Goal: Transaction & Acquisition: Obtain resource

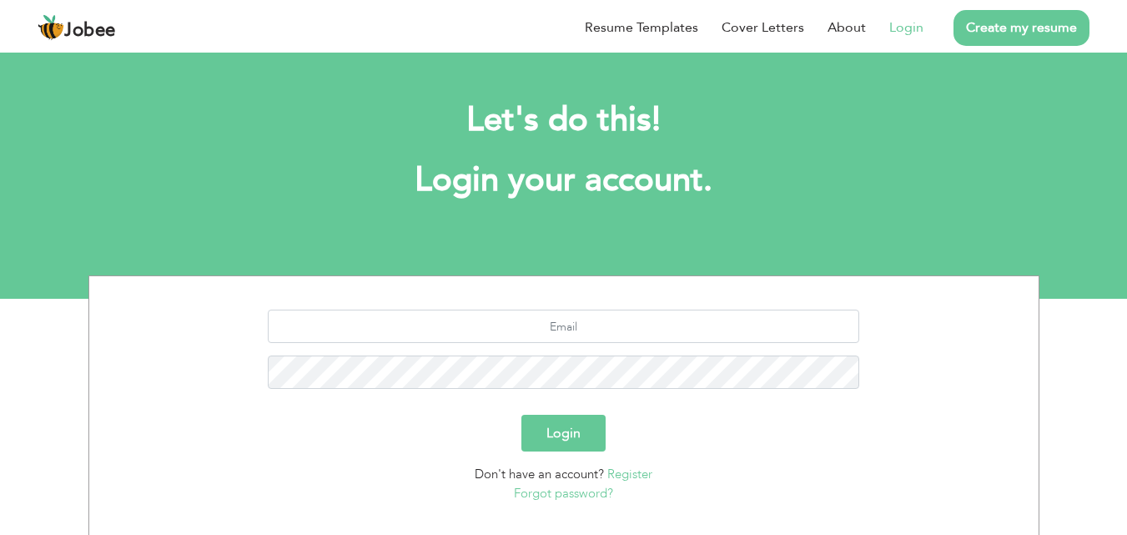
click at [905, 31] on link "Login" at bounding box center [906, 28] width 34 height 20
click at [576, 328] on input "text" at bounding box center [564, 326] width 592 height 33
type input "[EMAIL_ADDRESS][DOMAIN_NAME]"
click at [522, 415] on button "Login" at bounding box center [564, 433] width 84 height 37
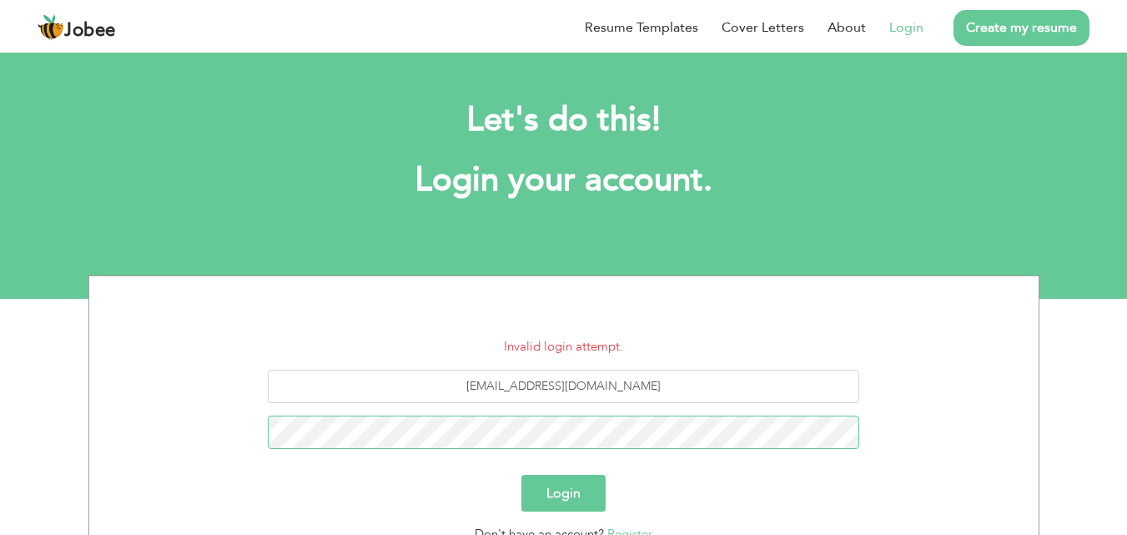
click at [522, 475] on button "Login" at bounding box center [564, 493] width 84 height 37
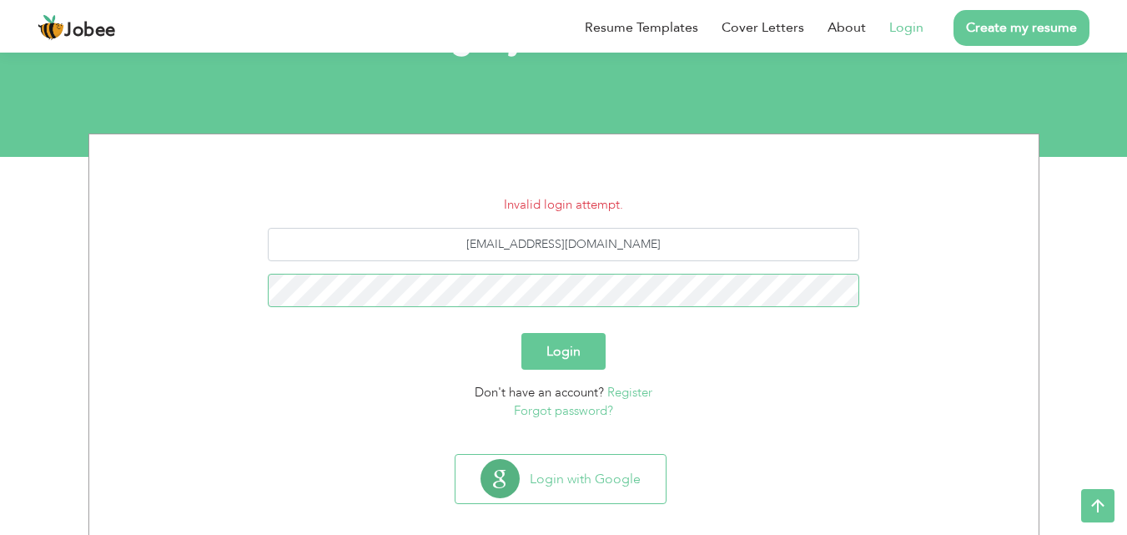
scroll to position [159, 0]
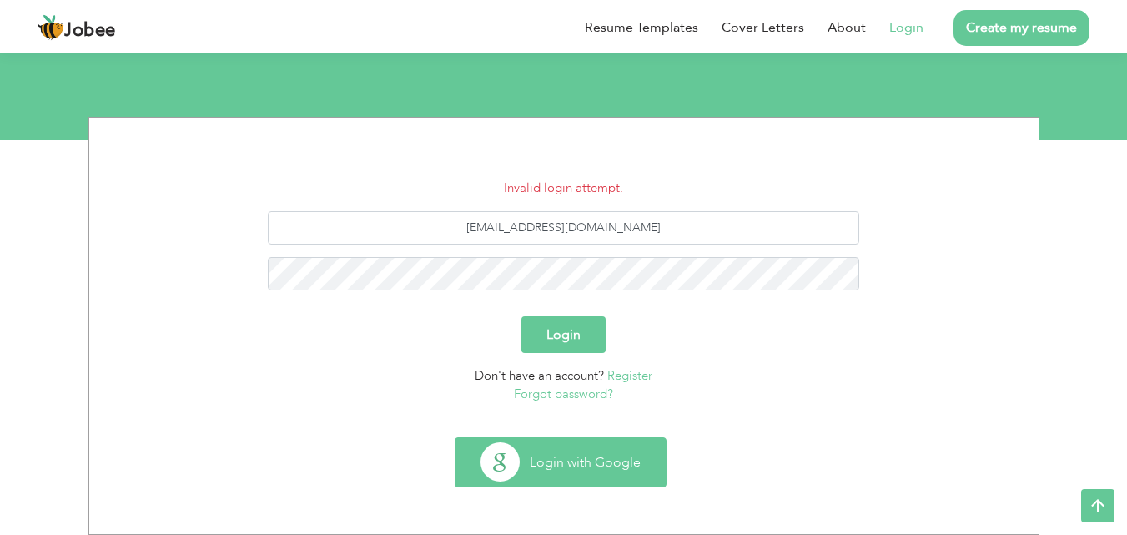
click at [570, 468] on button "Login with Google" at bounding box center [561, 462] width 210 height 48
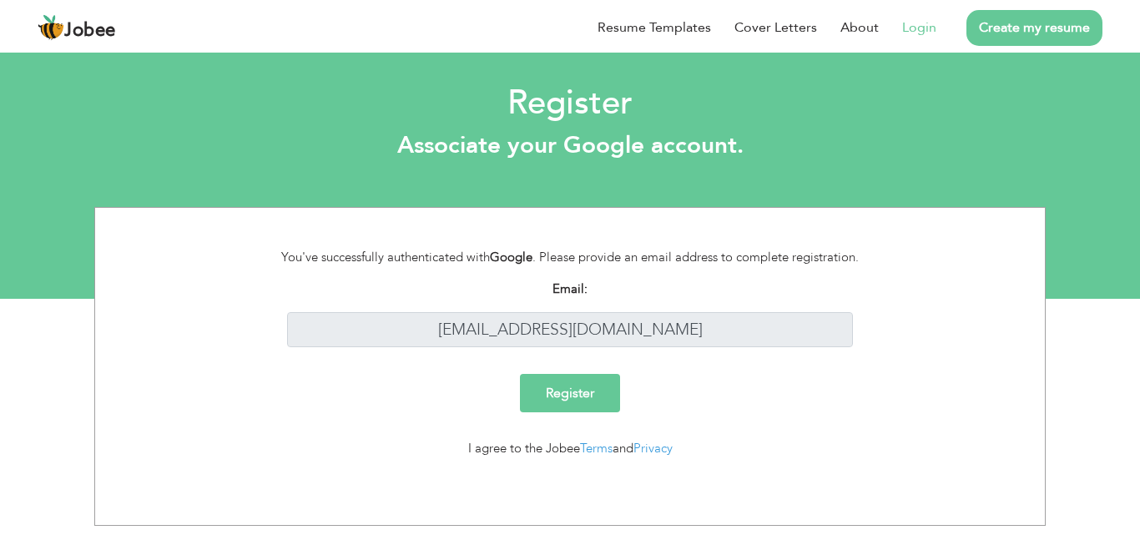
click at [571, 397] on input "Register" at bounding box center [570, 393] width 100 height 38
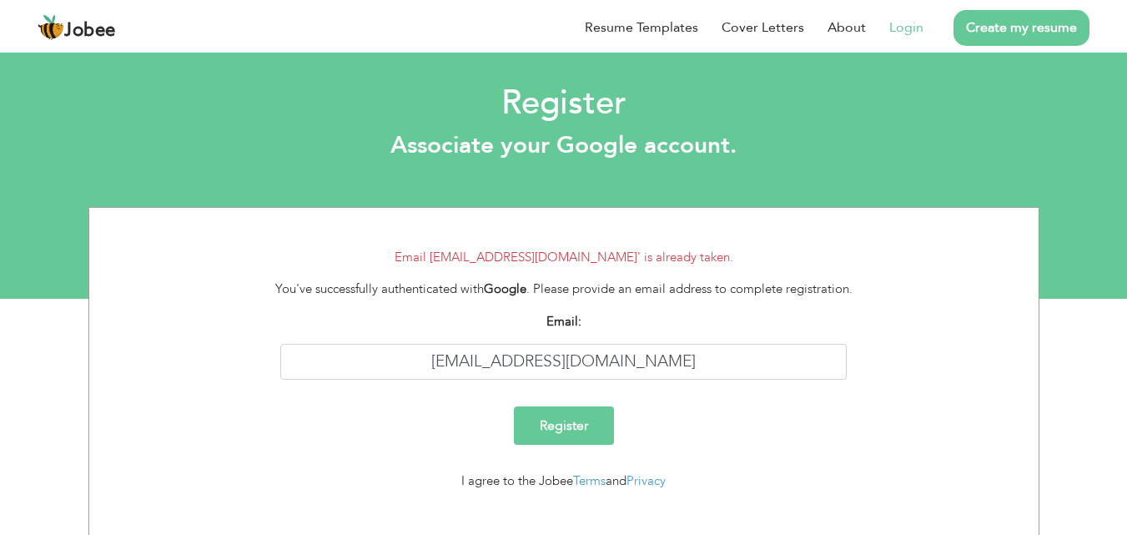
click at [906, 30] on link "Login" at bounding box center [906, 28] width 34 height 20
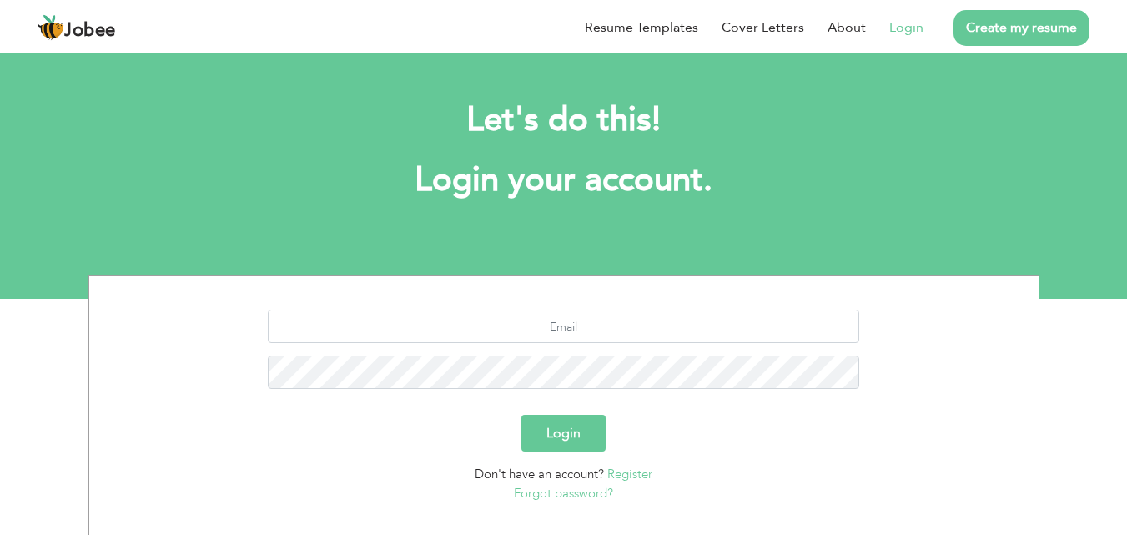
click at [542, 492] on link "Forgot password?" at bounding box center [563, 493] width 99 height 17
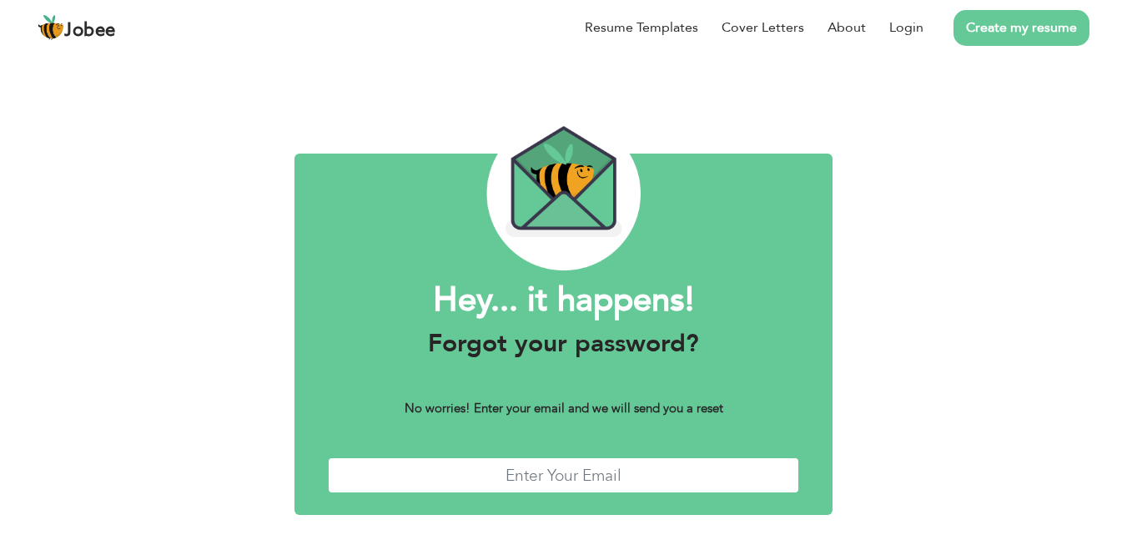
click at [562, 479] on input "text" at bounding box center [564, 475] width 472 height 36
type input "hafeeztahir4394@gmail.com"
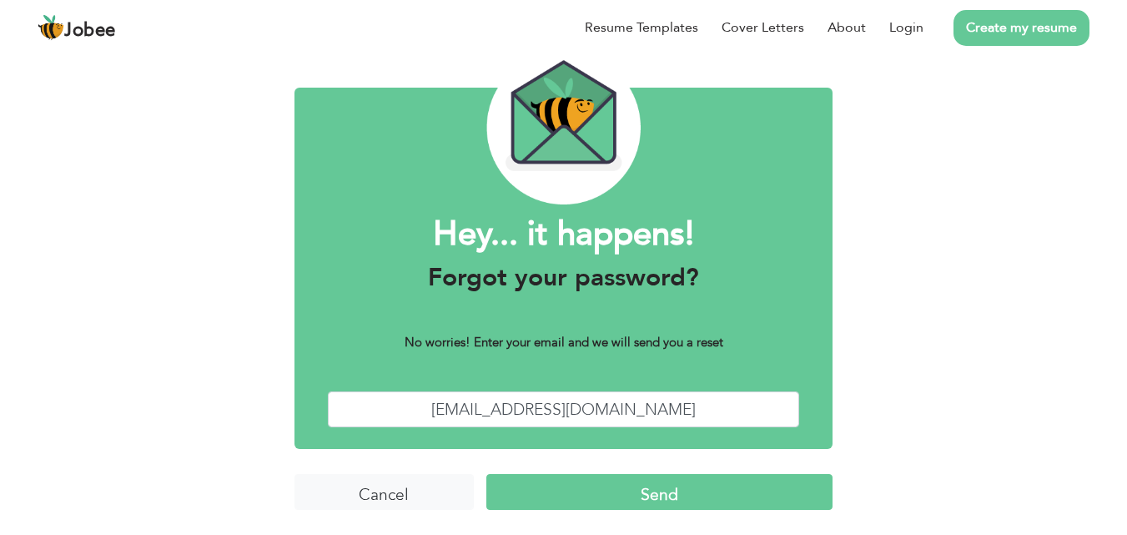
click at [634, 486] on input "Send" at bounding box center [659, 492] width 346 height 36
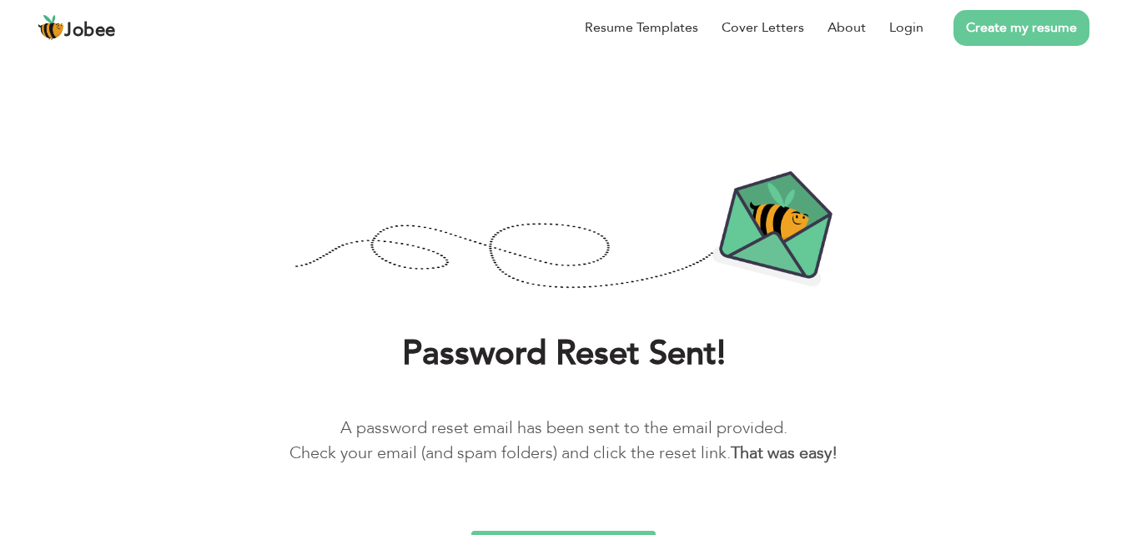
scroll to position [32, 0]
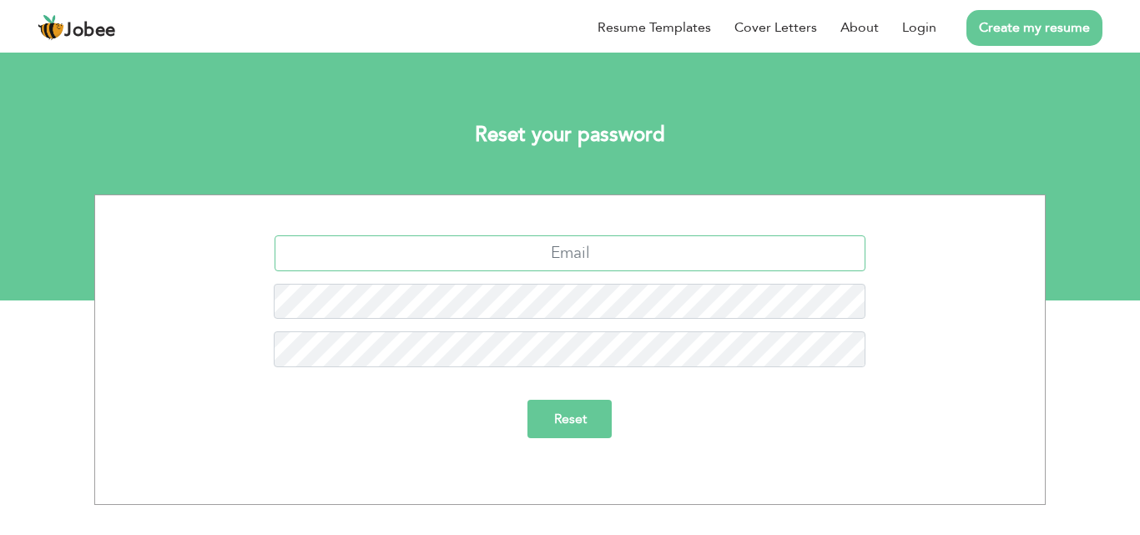
drag, startPoint x: 565, startPoint y: 258, endPoint x: 530, endPoint y: 269, distance: 36.7
click at [565, 258] on input "text" at bounding box center [571, 253] width 592 height 36
type input "[EMAIL_ADDRESS][DOMAIN_NAME]"
click at [569, 416] on input "Reset" at bounding box center [570, 419] width 84 height 38
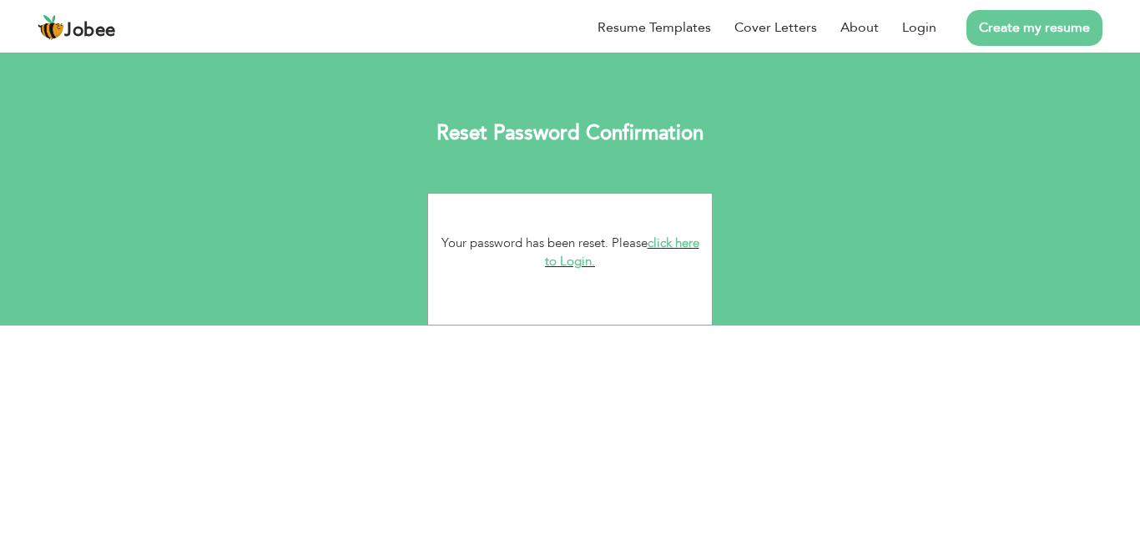
click at [673, 244] on link "click here to Login." at bounding box center [622, 252] width 154 height 36
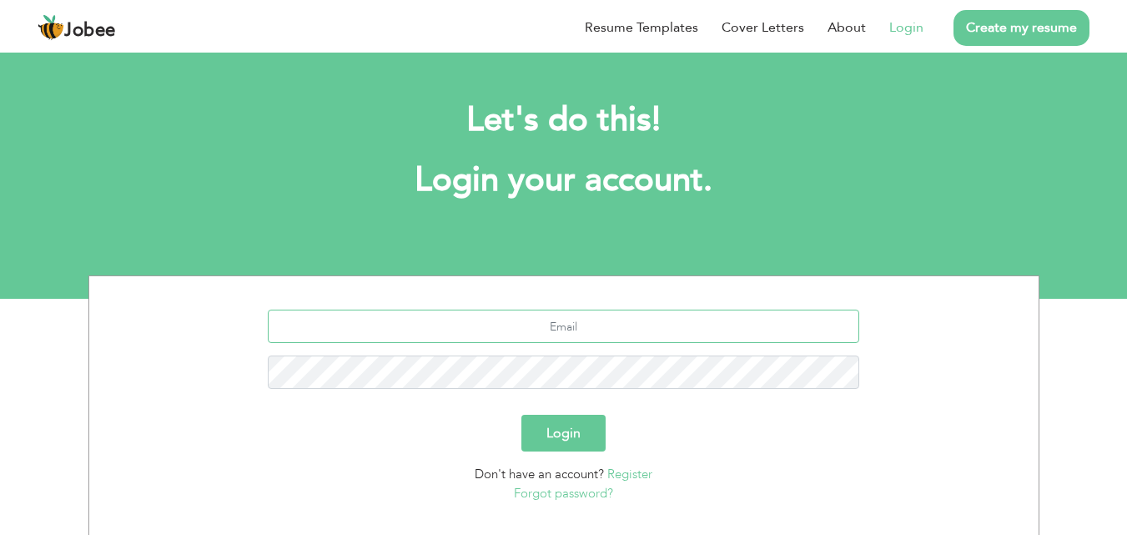
click at [561, 328] on input "text" at bounding box center [564, 326] width 592 height 33
type input "[EMAIL_ADDRESS][DOMAIN_NAME]"
click at [522, 415] on button "Login" at bounding box center [564, 433] width 84 height 37
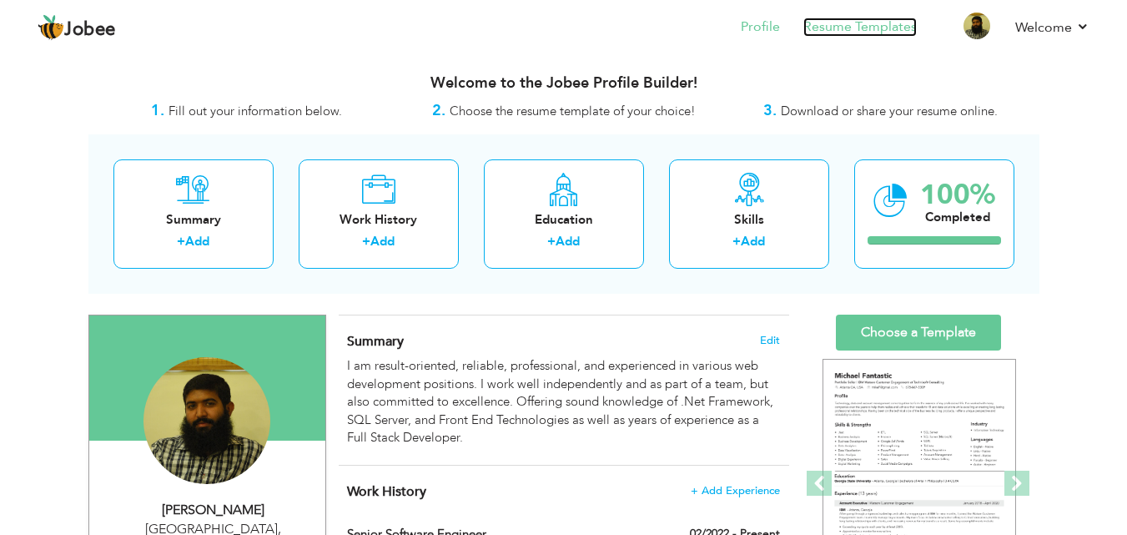
click at [859, 22] on link "Resume Templates" at bounding box center [860, 27] width 113 height 19
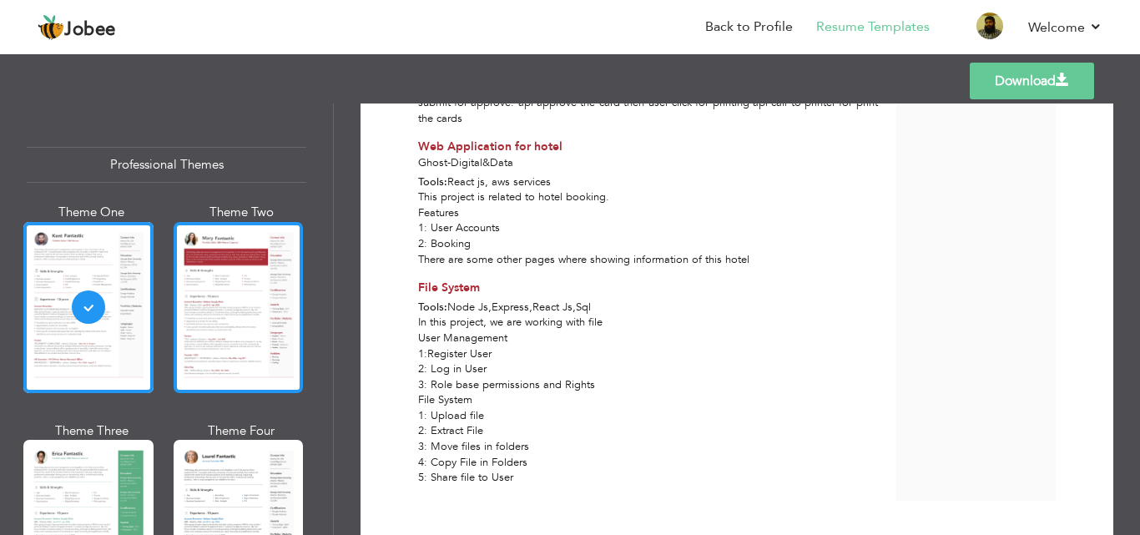
click at [282, 285] on div at bounding box center [239, 307] width 130 height 171
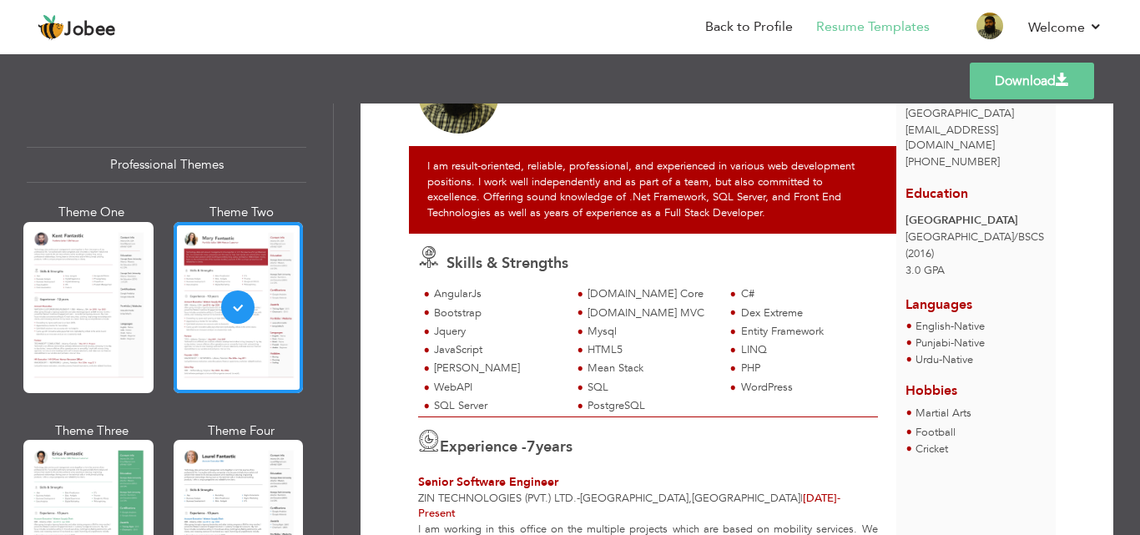
scroll to position [106, 0]
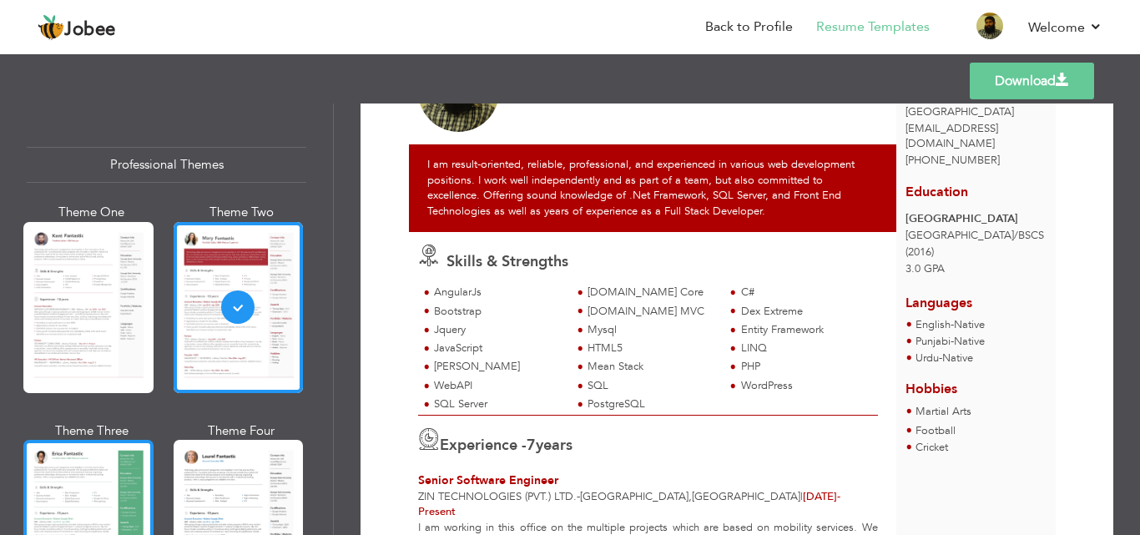
click at [50, 491] on div at bounding box center [88, 525] width 130 height 171
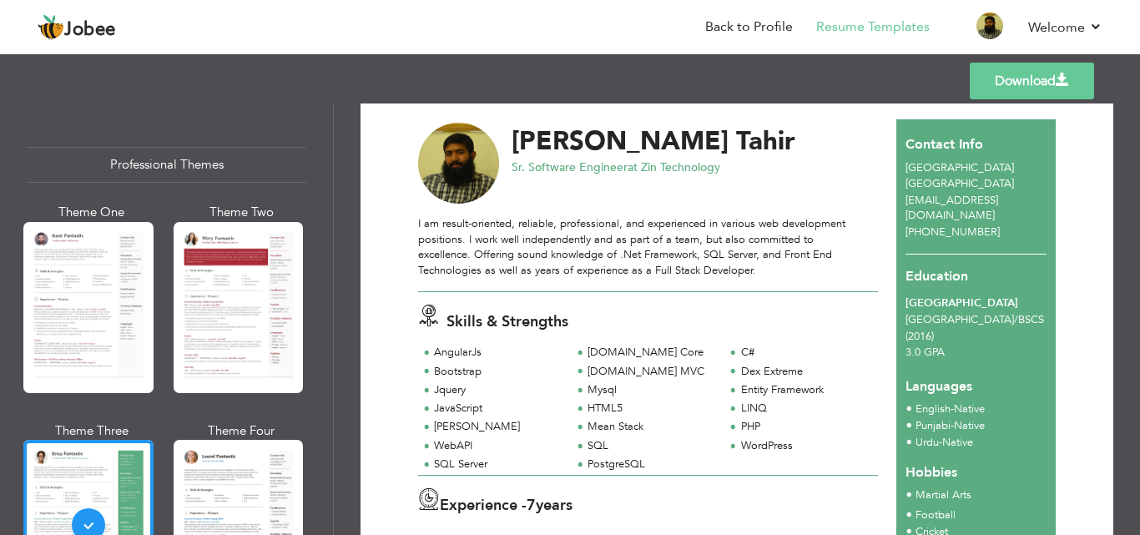
scroll to position [0, 0]
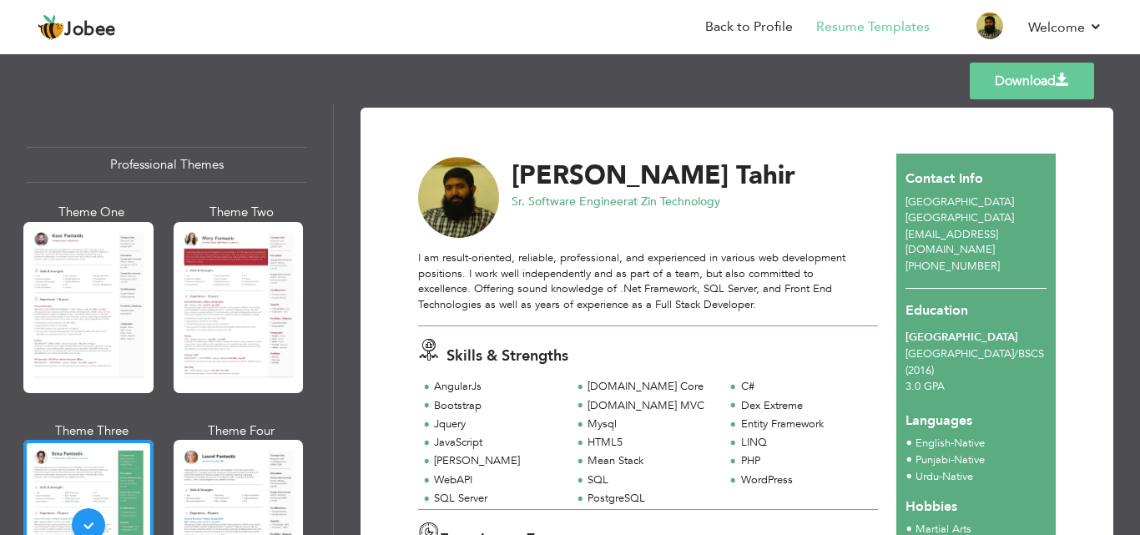
click at [1030, 82] on link "Download" at bounding box center [1032, 81] width 124 height 37
